Goal: Transaction & Acquisition: Subscribe to service/newsletter

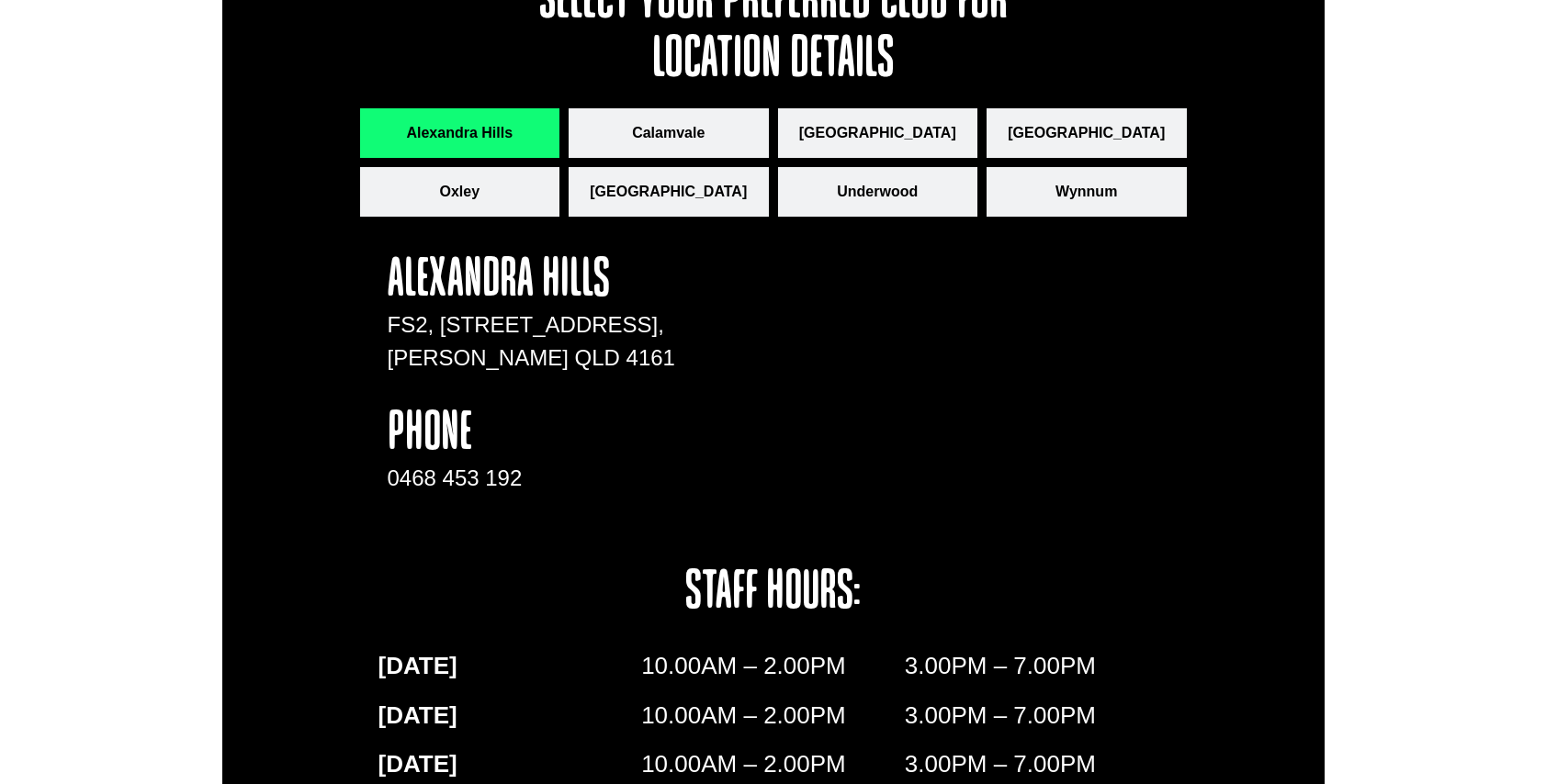
scroll to position [1956, 0]
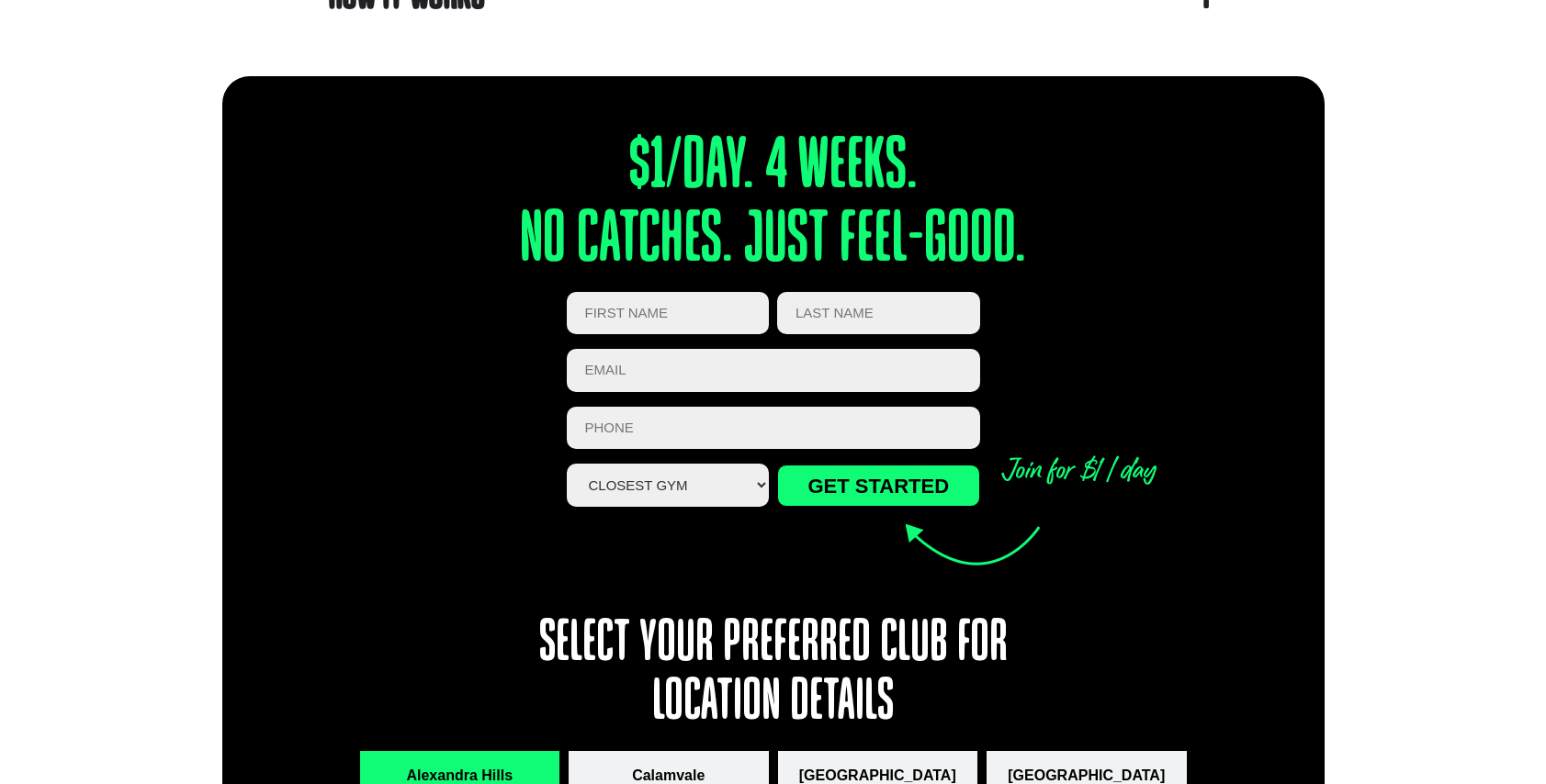
click at [686, 321] on input "First Name (Required)" at bounding box center [668, 313] width 203 height 43
click at [696, 478] on select "Closest Gym [GEOGRAPHIC_DATA] [GEOGRAPHIC_DATA] [GEOGRAPHIC_DATA] [GEOGRAPHIC_D…" at bounding box center [668, 486] width 203 height 43
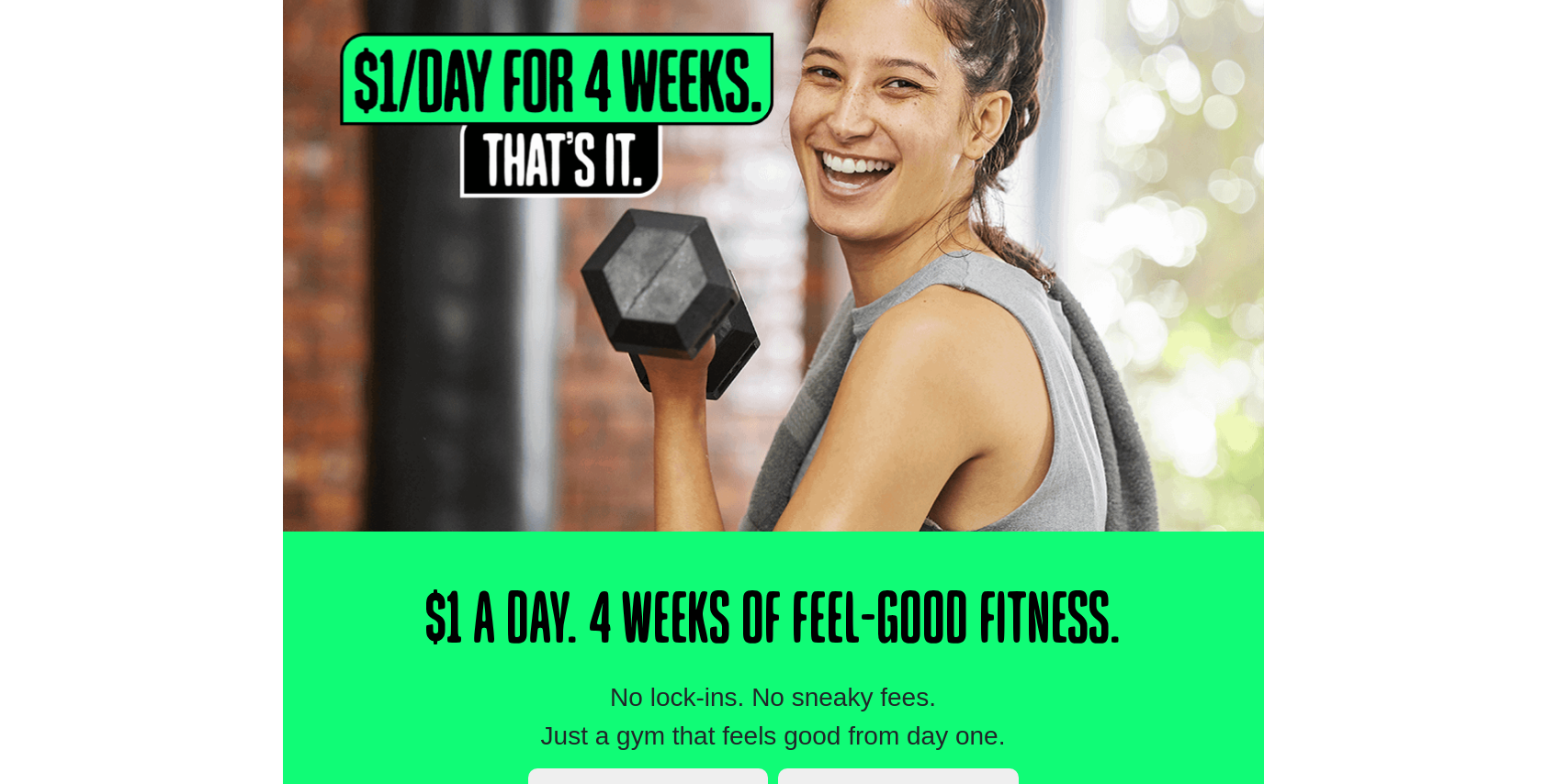
scroll to position [459, 0]
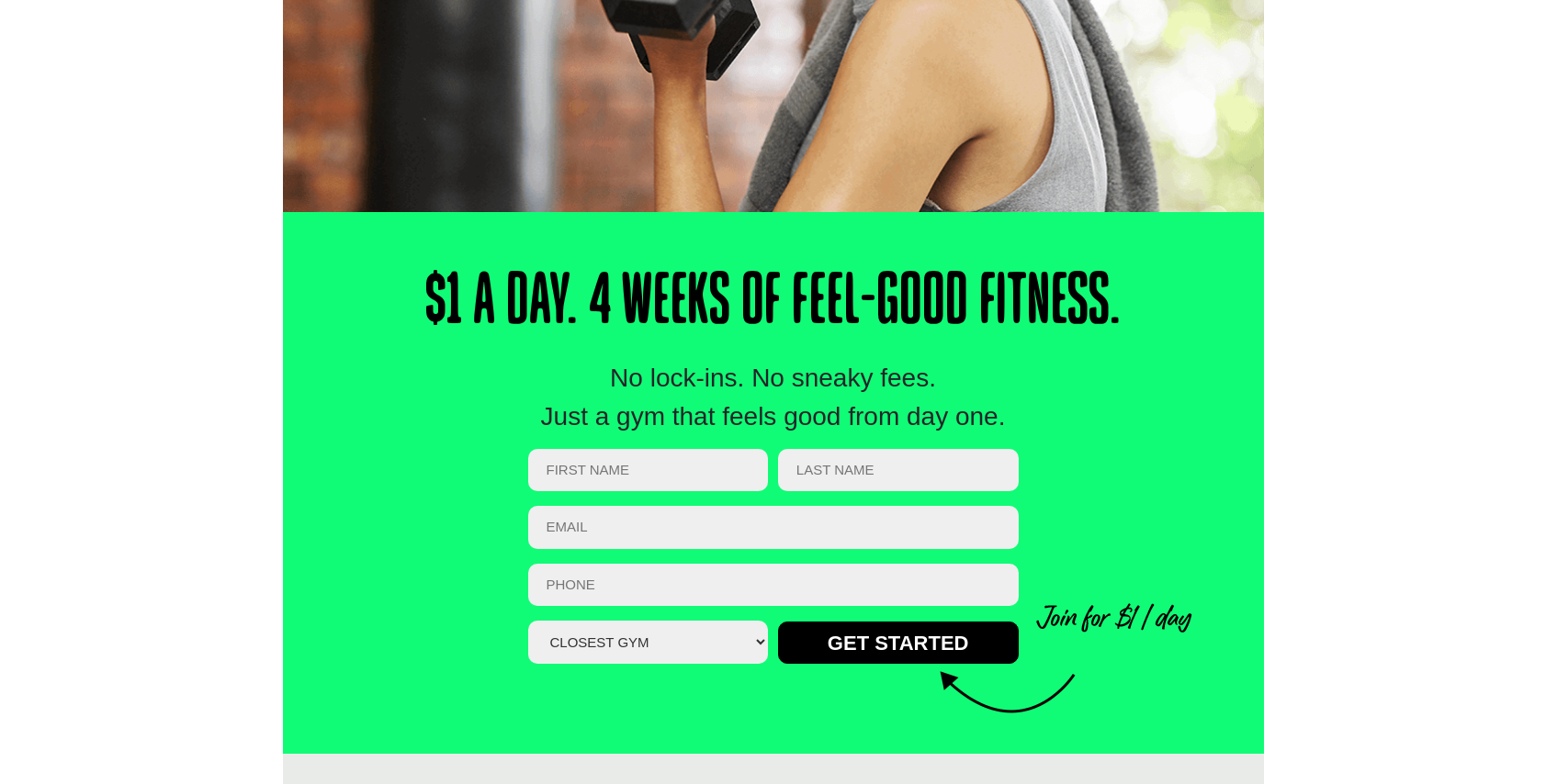
drag, startPoint x: 1007, startPoint y: 417, endPoint x: 418, endPoint y: 292, distance: 602.1
click at [418, 292] on div "$1 a Day. 4 Weeks of Feel-Good Fitness. No lock-ins. No sneaky fees. Just a gym…" at bounding box center [773, 483] width 981 height 542
copy div "$1 a Day. 4 Weeks of Feel-Good Fitness. No lock-ins. No sneaky fees. Just a gym…"
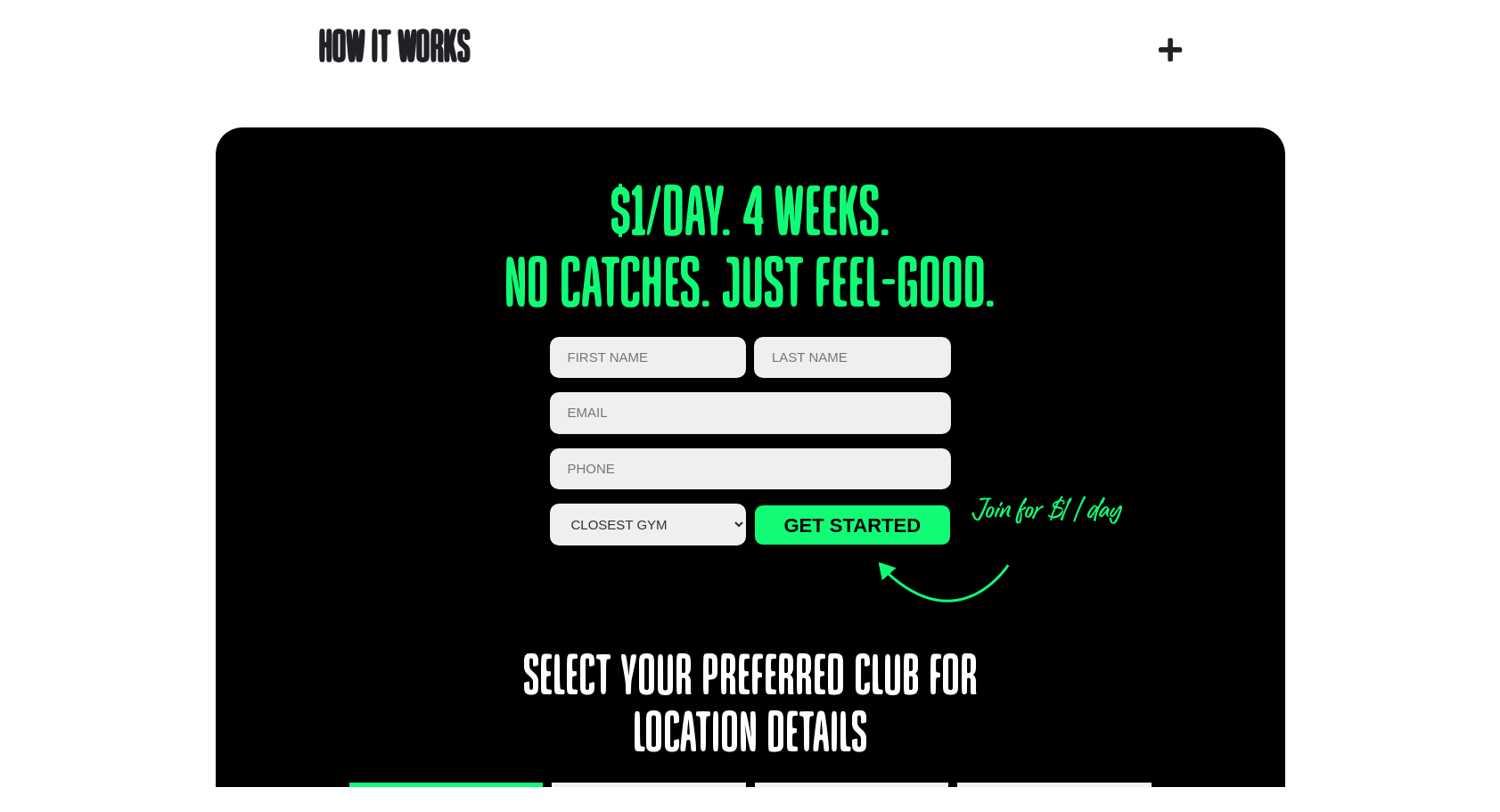
scroll to position [1871, 0]
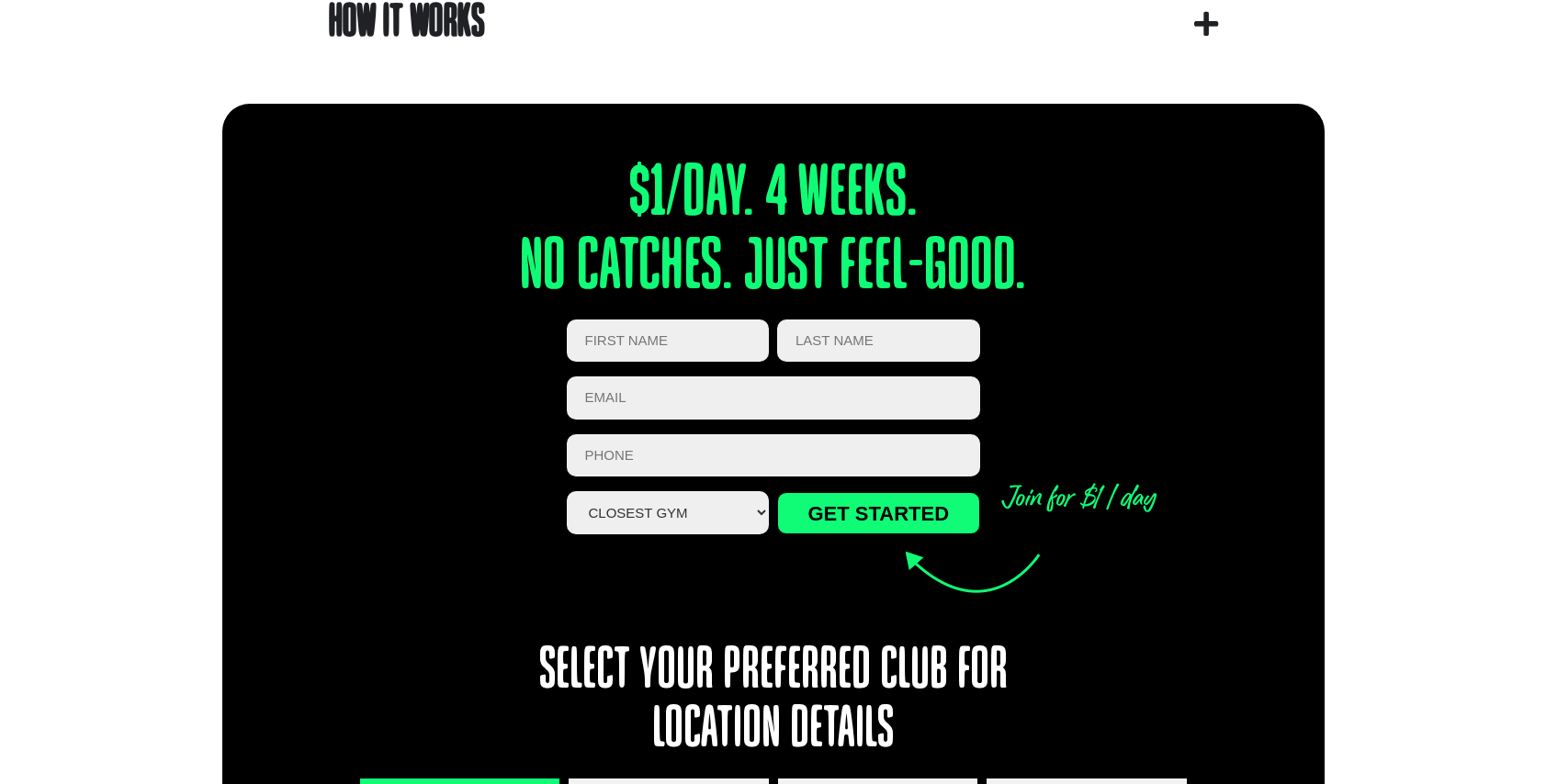
drag, startPoint x: 1071, startPoint y: 264, endPoint x: 512, endPoint y: 201, distance: 562.5
click at [512, 201] on h2 "$1/day. 4 weeks. No catches. Just feel-good." at bounding box center [773, 232] width 661 height 147
copy h2 "$1/day. 4 weeks. No catches. Just feel-good."
